Goal: Check status: Check status

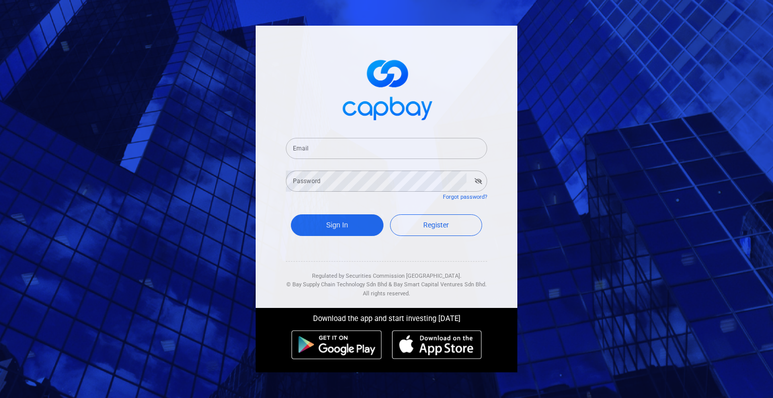
click at [392, 150] on input "Email" at bounding box center [386, 148] width 201 height 21
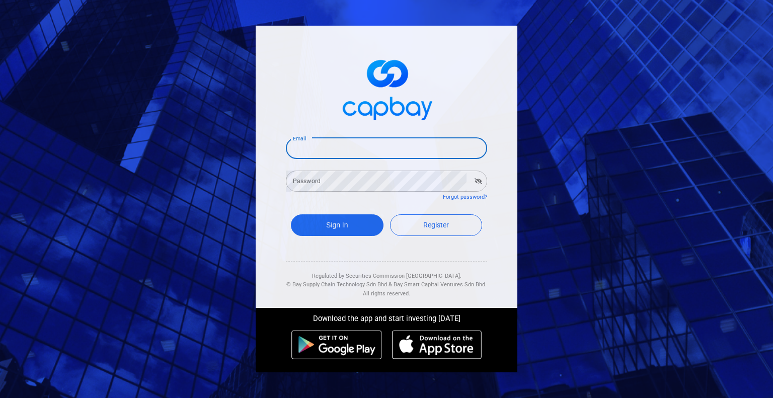
type input "[EMAIL_ADDRESS][DOMAIN_NAME]"
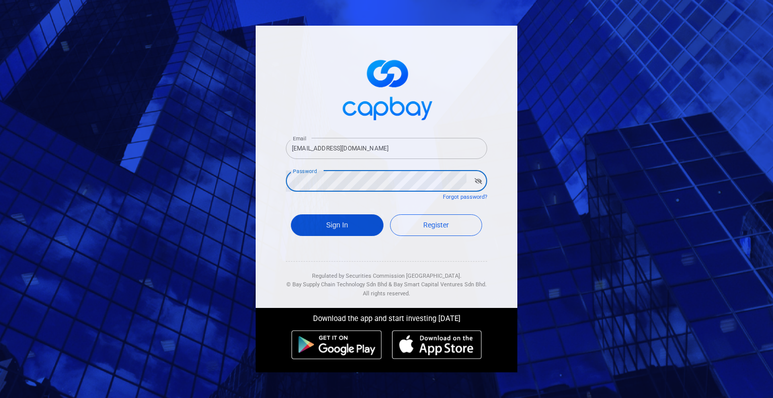
click at [354, 228] on button "Sign In" at bounding box center [337, 225] width 93 height 22
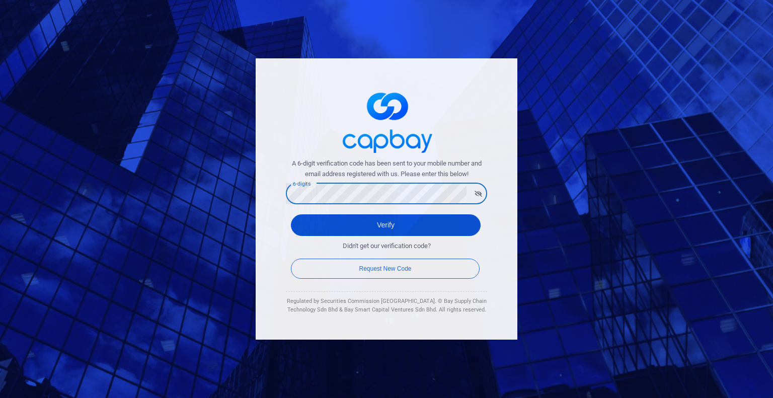
click at [359, 220] on button "Verify" at bounding box center [386, 225] width 190 height 22
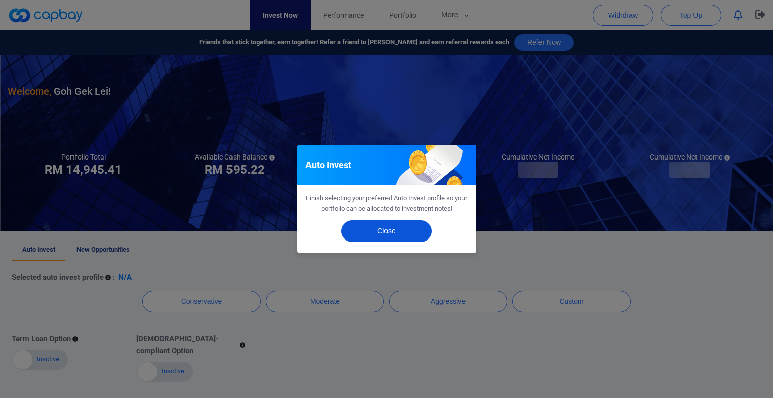
click at [380, 230] on button "Close" at bounding box center [386, 231] width 91 height 22
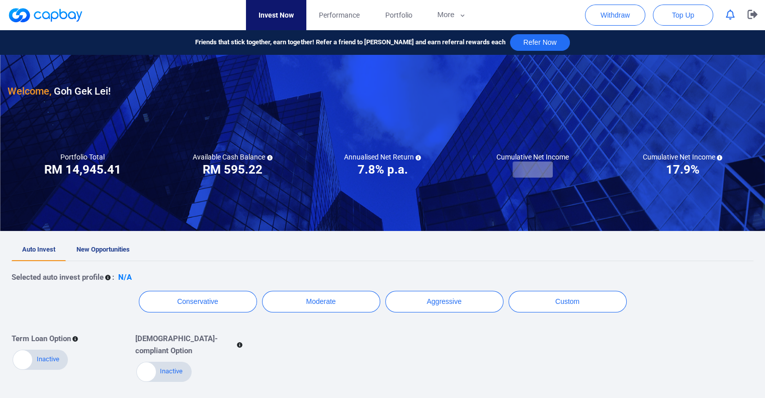
scroll to position [50, 0]
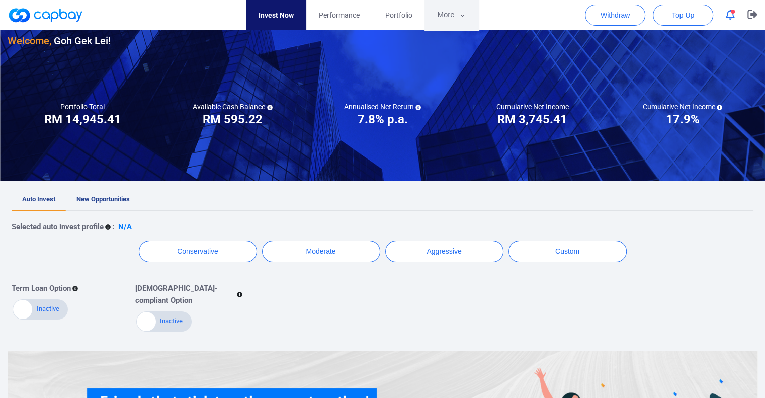
click at [451, 14] on button "More" at bounding box center [452, 15] width 54 height 30
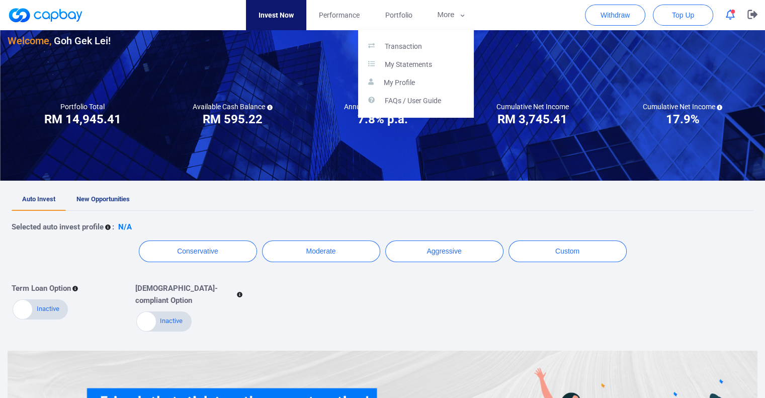
click at [455, 11] on button "button" at bounding box center [382, 199] width 765 height 398
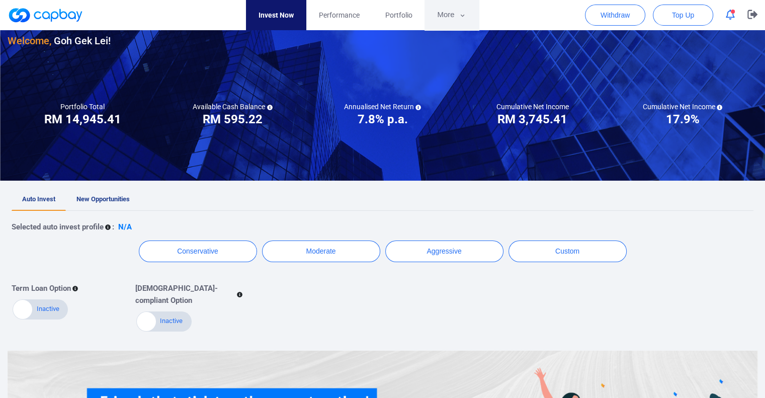
click at [454, 17] on button "More" at bounding box center [452, 15] width 54 height 30
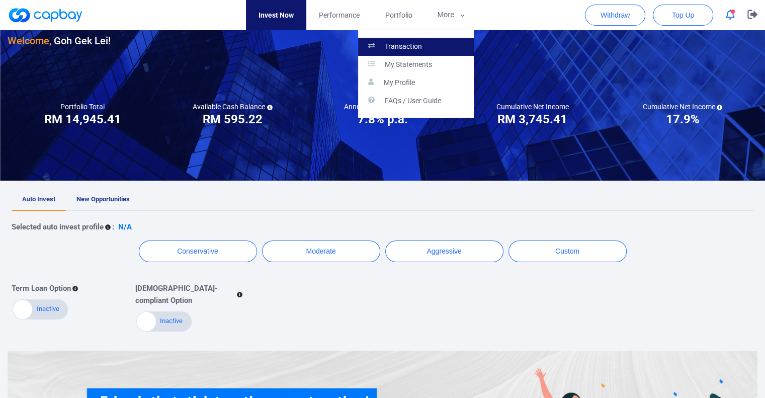
click at [420, 50] on p "Transaction" at bounding box center [403, 46] width 37 height 9
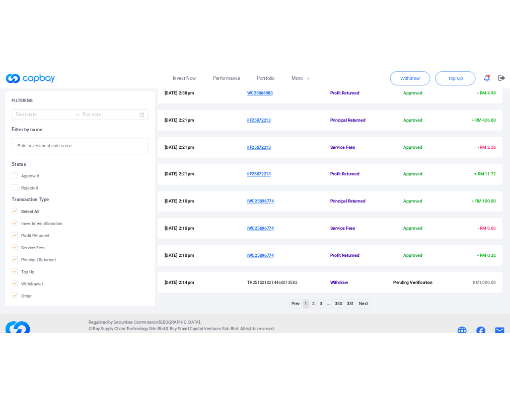
scroll to position [302, 0]
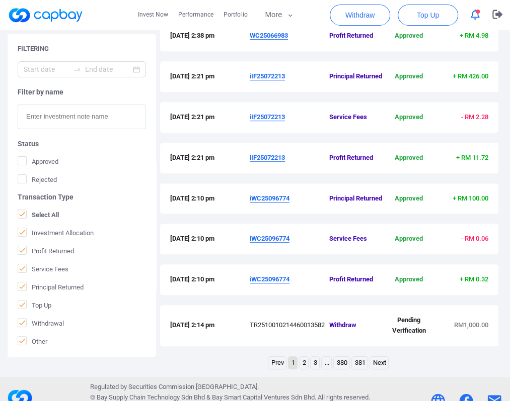
click at [279, 202] on u "iWC25096774" at bounding box center [270, 199] width 40 height 8
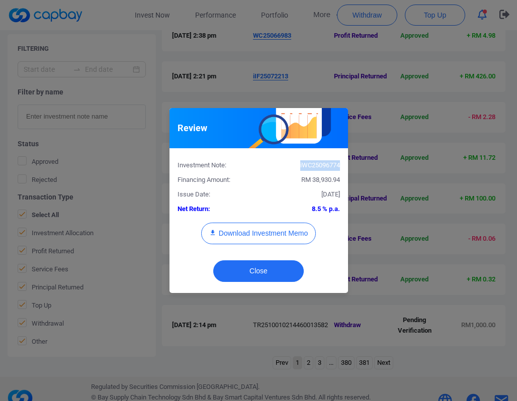
drag, startPoint x: 340, startPoint y: 165, endPoint x: 286, endPoint y: 165, distance: 53.8
click at [286, 165] on div "iWC25096774" at bounding box center [303, 165] width 89 height 11
copy div "iWC25096774"
click at [261, 275] on button "Close" at bounding box center [258, 272] width 91 height 22
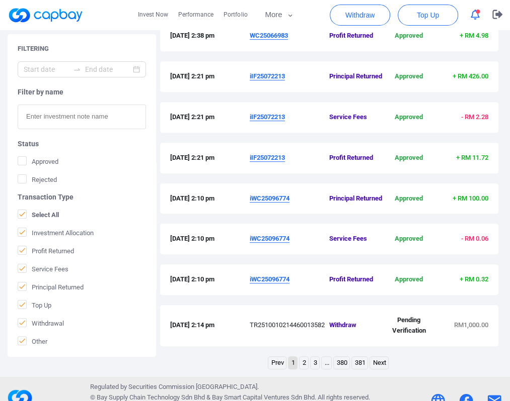
click at [256, 80] on u "iIF25072213" at bounding box center [267, 76] width 35 height 8
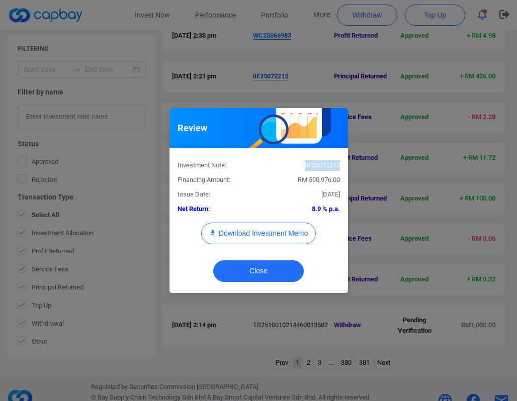
drag, startPoint x: 340, startPoint y: 167, endPoint x: 300, endPoint y: 167, distance: 39.2
click at [300, 167] on div "iIF25072213" at bounding box center [303, 165] width 89 height 11
copy div "iIF25072213"
click at [257, 269] on button "Close" at bounding box center [258, 272] width 91 height 22
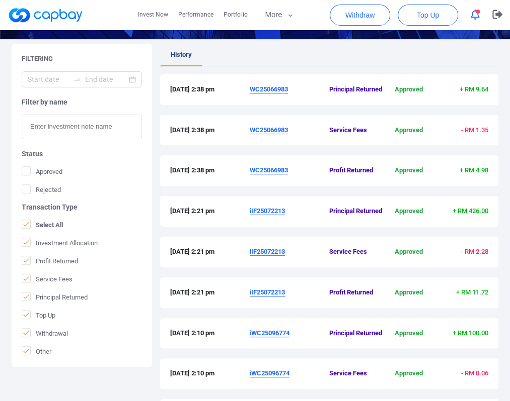
scroll to position [151, 0]
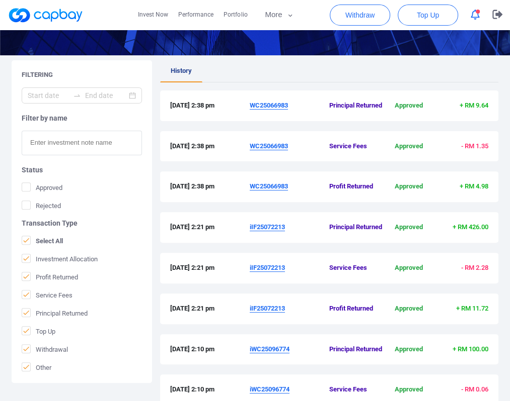
click at [270, 109] on u "WC25066983" at bounding box center [269, 106] width 38 height 8
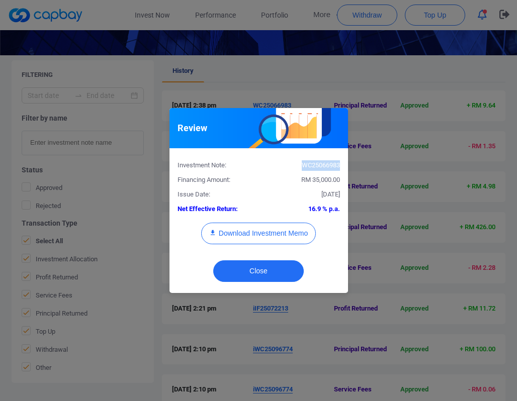
drag, startPoint x: 339, startPoint y: 166, endPoint x: 292, endPoint y: 162, distance: 47.4
click at [292, 162] on div "WC25066983" at bounding box center [303, 165] width 89 height 11
copy div "WC25066983"
click at [255, 277] on button "Close" at bounding box center [258, 272] width 91 height 22
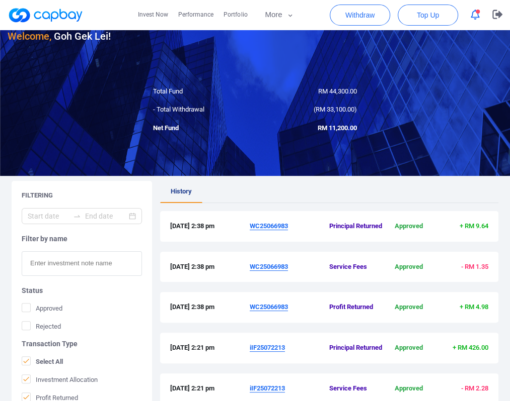
scroll to position [0, 0]
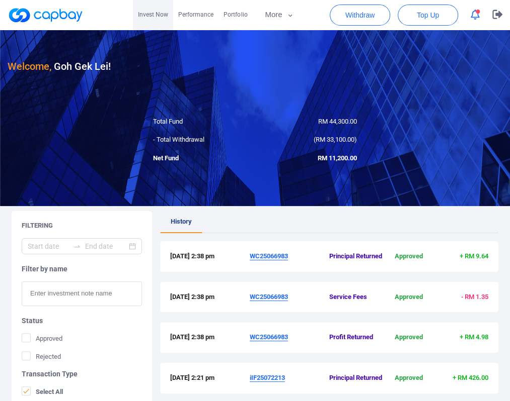
click at [161, 20] on link "Invest Now" at bounding box center [153, 15] width 40 height 30
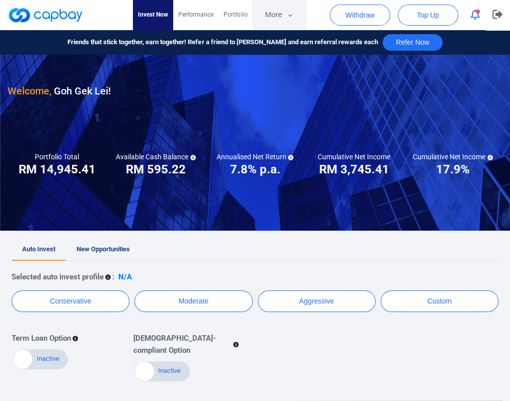
click at [306, 18] on button "More" at bounding box center [279, 15] width 54 height 30
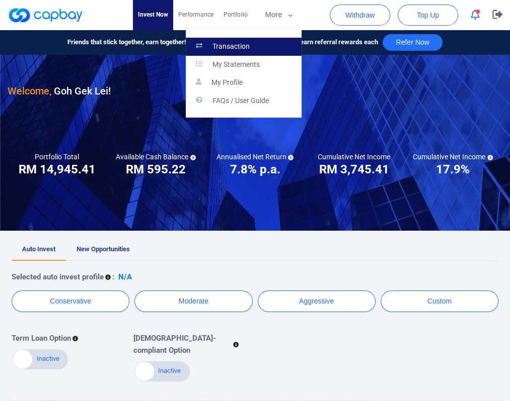
click at [301, 42] on link "Transaction" at bounding box center [244, 47] width 116 height 18
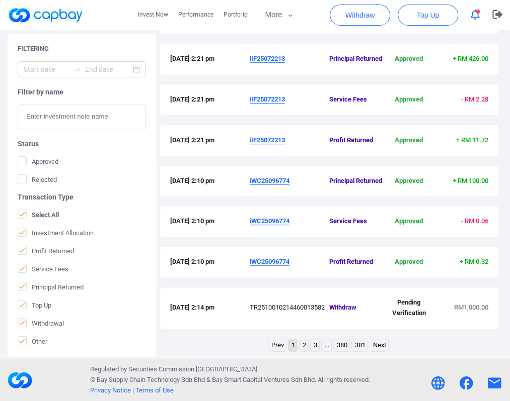
scroll to position [350, 0]
click at [302, 348] on link "2" at bounding box center [303, 346] width 9 height 13
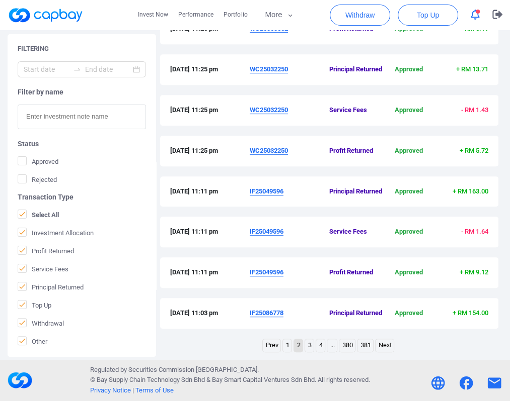
click at [286, 344] on link "1" at bounding box center [287, 346] width 9 height 13
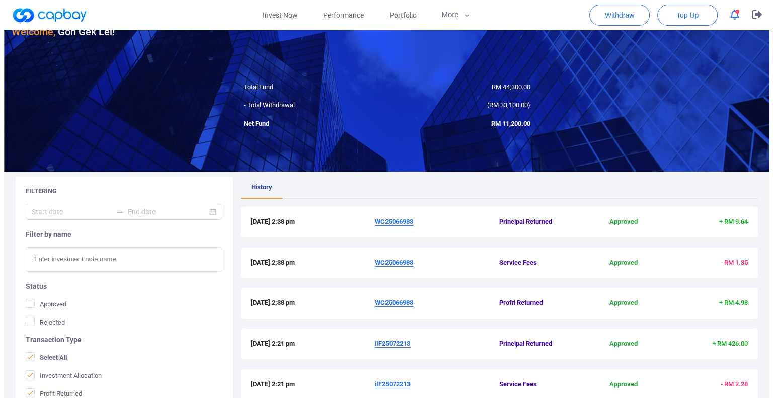
scroll to position [0, 0]
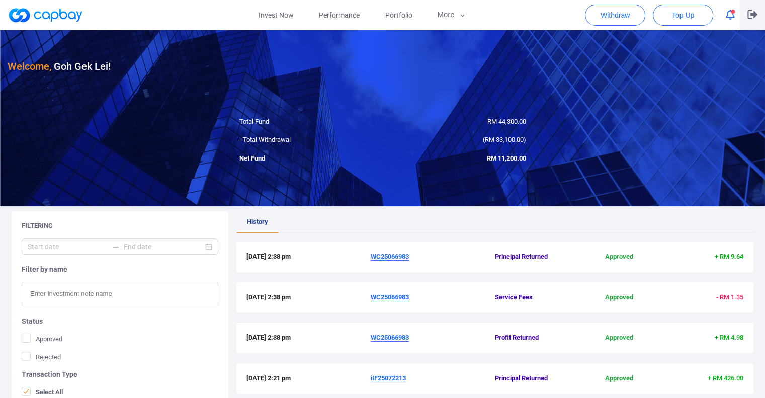
click at [747, 14] on button "button" at bounding box center [752, 15] width 25 height 30
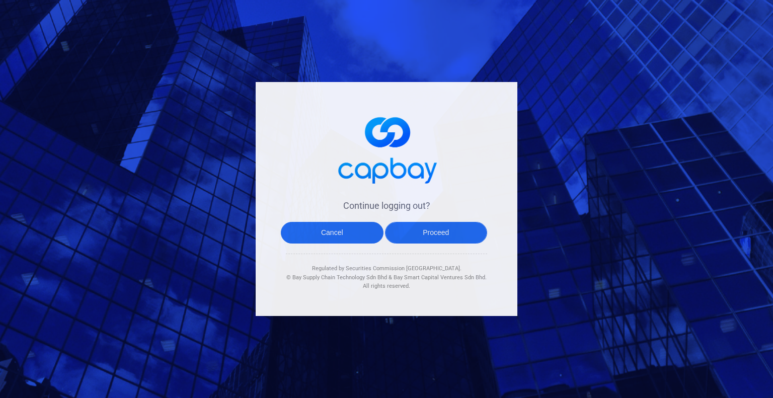
click at [430, 226] on button "Proceed" at bounding box center [436, 233] width 103 height 22
